Goal: Communication & Community: Ask a question

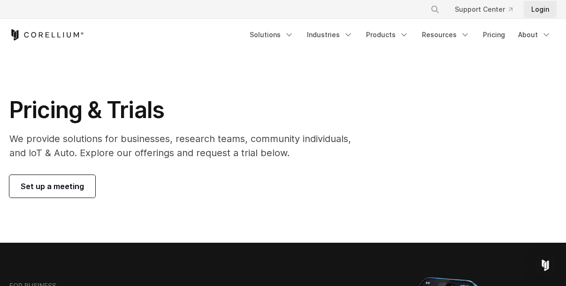
click at [533, 6] on link "Login" at bounding box center [540, 9] width 33 height 17
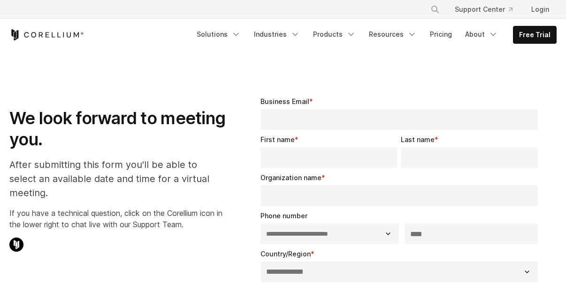
select select "**"
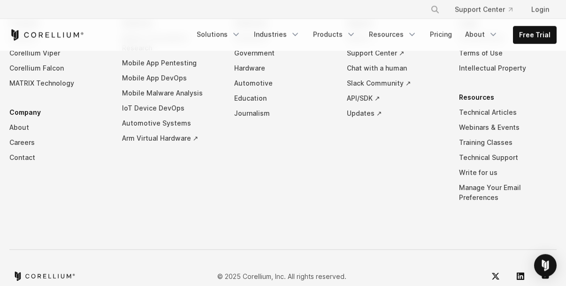
scroll to position [734, 0]
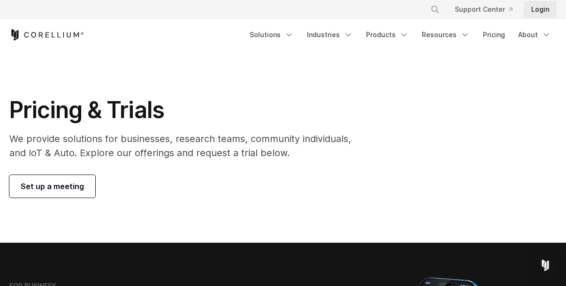
click at [538, 13] on link "Login" at bounding box center [540, 9] width 33 height 17
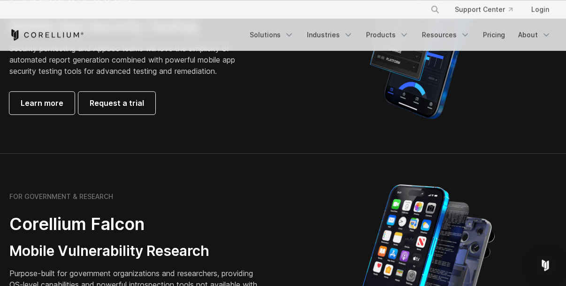
scroll to position [321, 0]
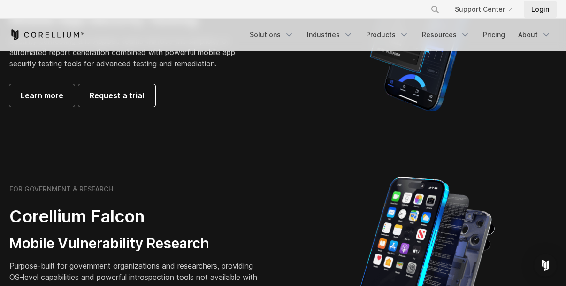
click at [531, 7] on link "Login" at bounding box center [540, 9] width 33 height 17
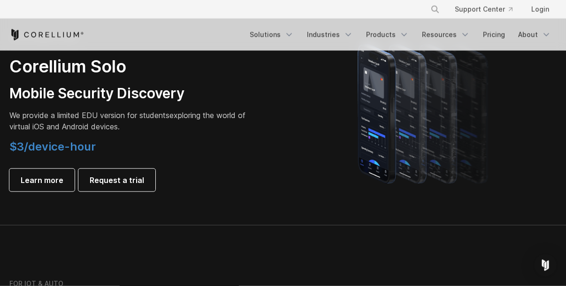
scroll to position [696, 0]
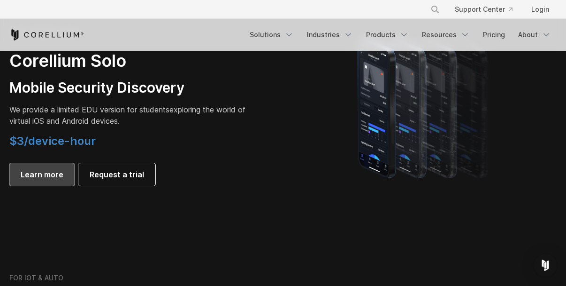
click at [38, 182] on link "Learn more" at bounding box center [41, 174] width 65 height 23
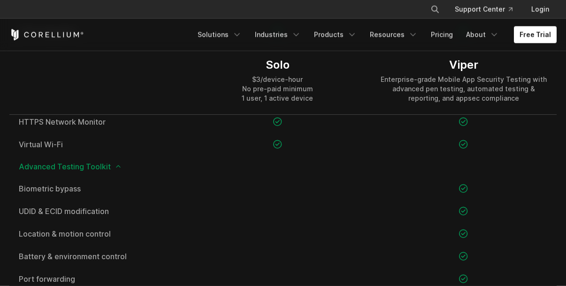
scroll to position [964, 0]
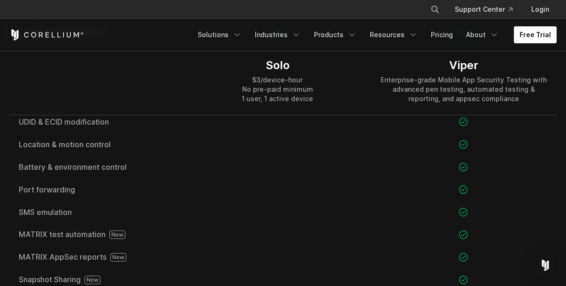
click at [533, 37] on link "Free Trial" at bounding box center [535, 34] width 43 height 17
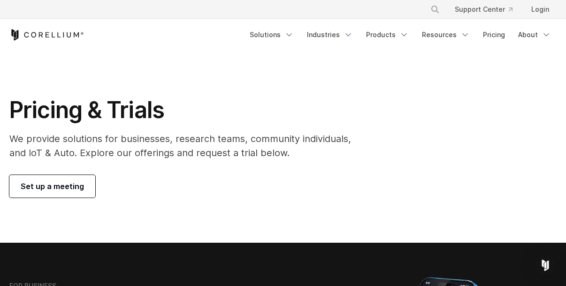
click at [80, 186] on span "Set up a meeting" at bounding box center [52, 185] width 63 height 11
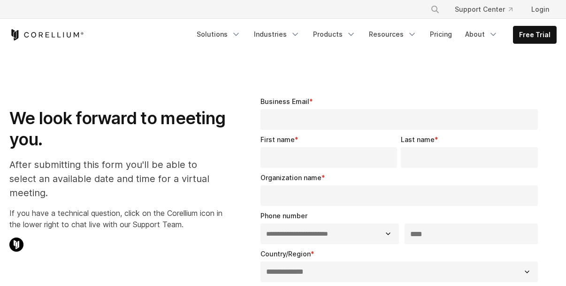
select select "**"
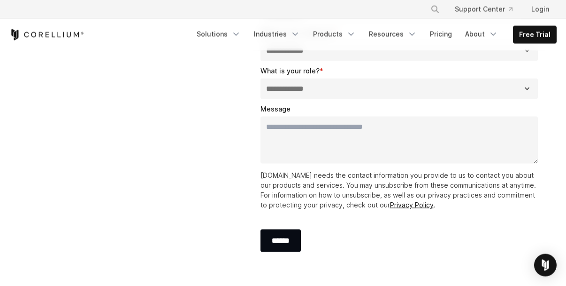
scroll to position [268, 0]
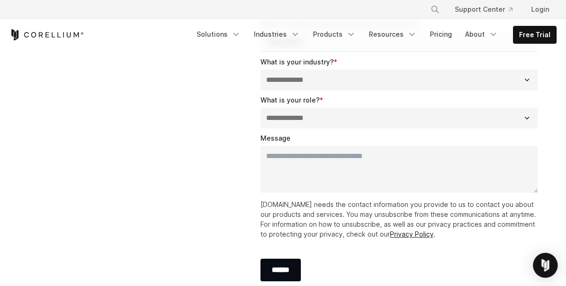
click at [550, 268] on img "Open Intercom Messenger" at bounding box center [546, 265] width 12 height 12
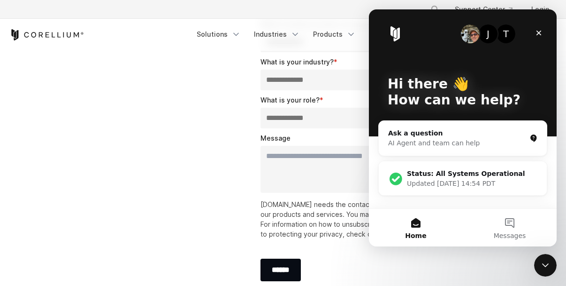
scroll to position [0, 0]
click at [507, 217] on button "Messages" at bounding box center [510, 228] width 94 height 38
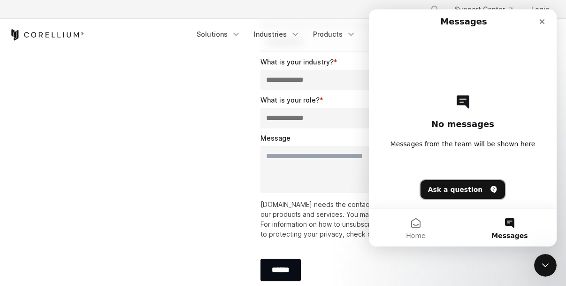
click at [451, 191] on button "Ask a question" at bounding box center [463, 189] width 85 height 19
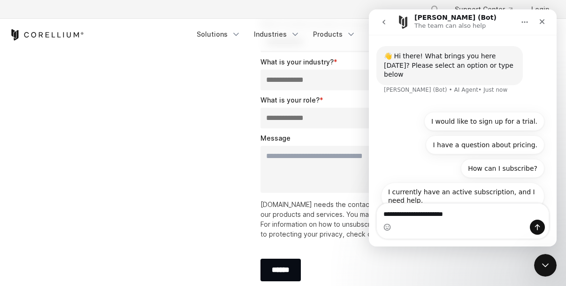
type textarea "**********"
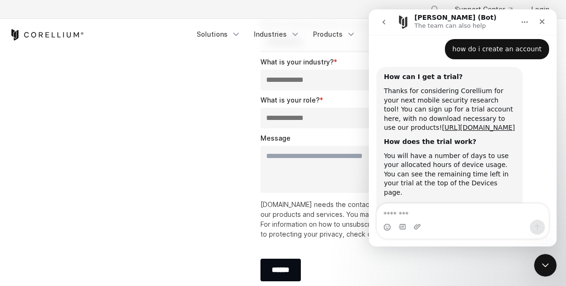
scroll to position [19, 0]
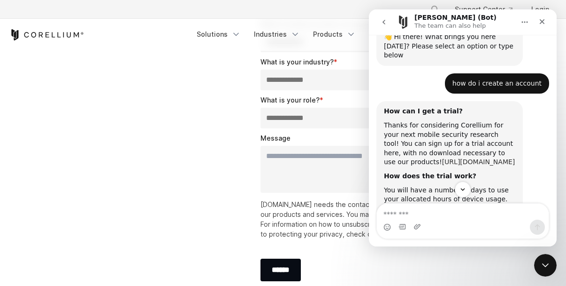
click at [445, 158] on link "[URL][DOMAIN_NAME]" at bounding box center [478, 162] width 73 height 8
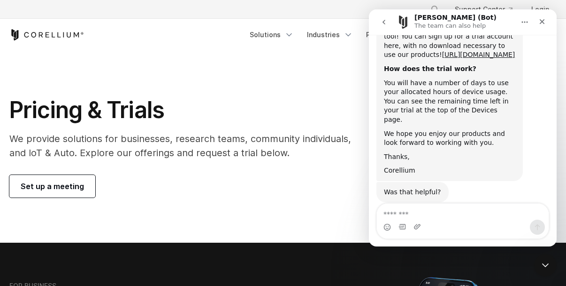
scroll to position [73, 0]
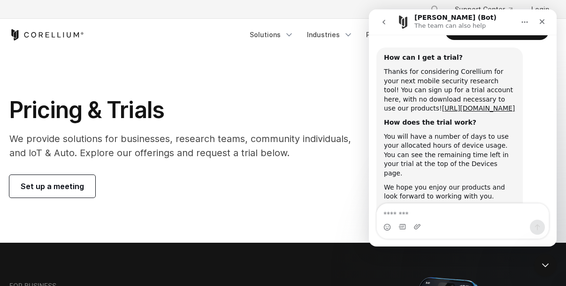
click at [263, 222] on section "Pricing & Trials We provide solutions for businesses, research teams, community…" at bounding box center [283, 147] width 566 height 192
click at [542, 19] on icon "Close" at bounding box center [543, 22] width 8 height 8
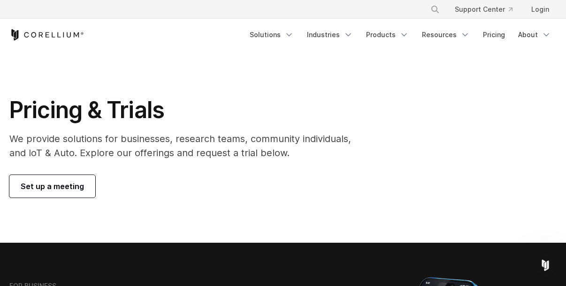
scroll to position [88, 0]
